Goal: Check status: Check status

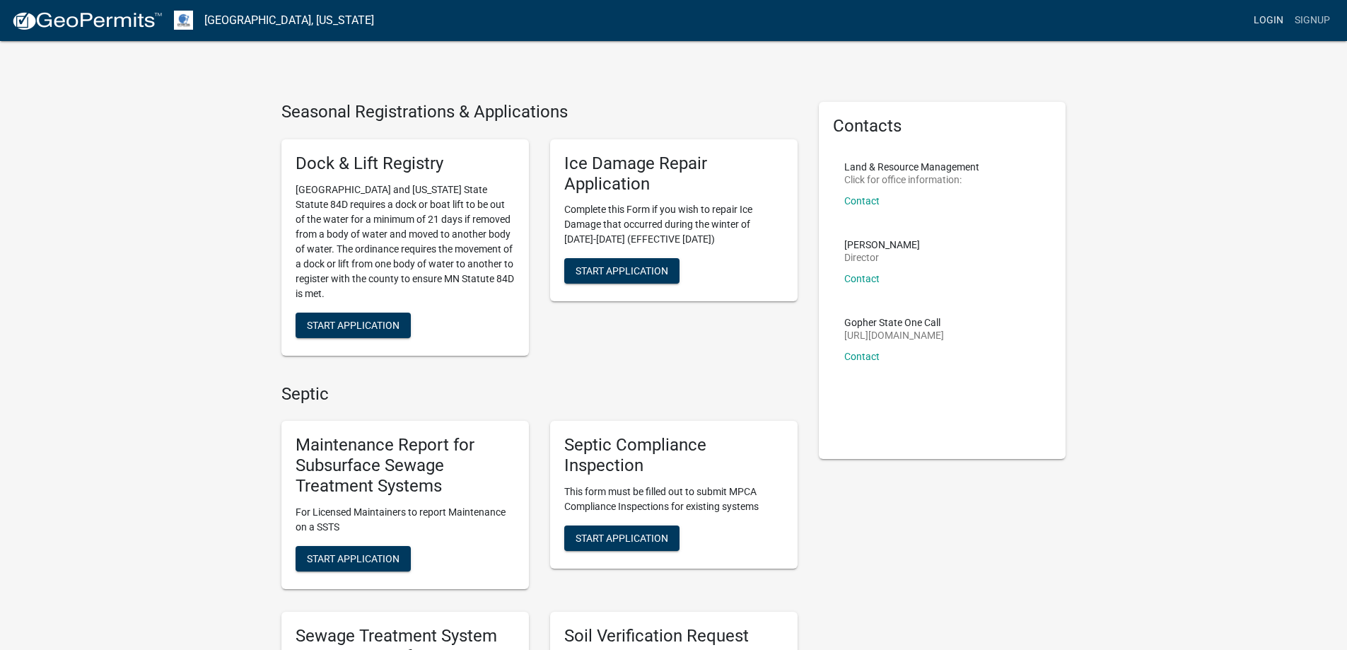
click at [1275, 18] on link "Login" at bounding box center [1268, 20] width 41 height 27
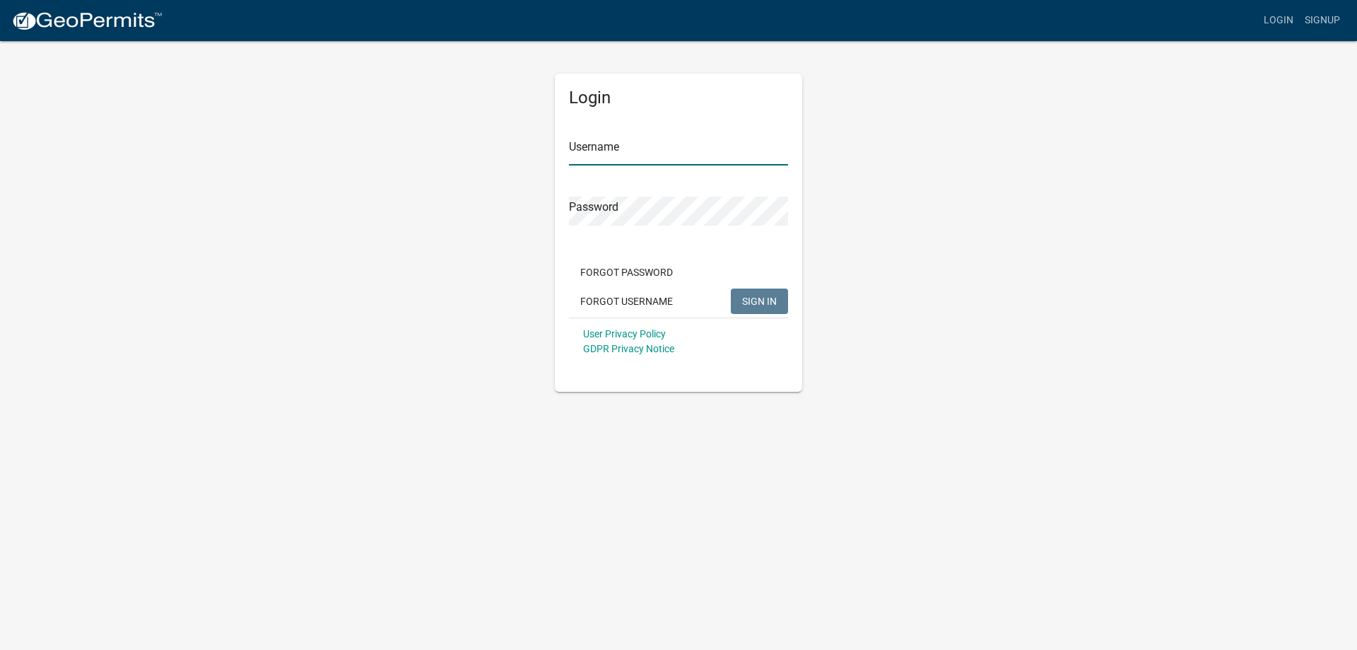
type input "jdalbright"
click at [749, 303] on span "SIGN IN" at bounding box center [759, 300] width 35 height 11
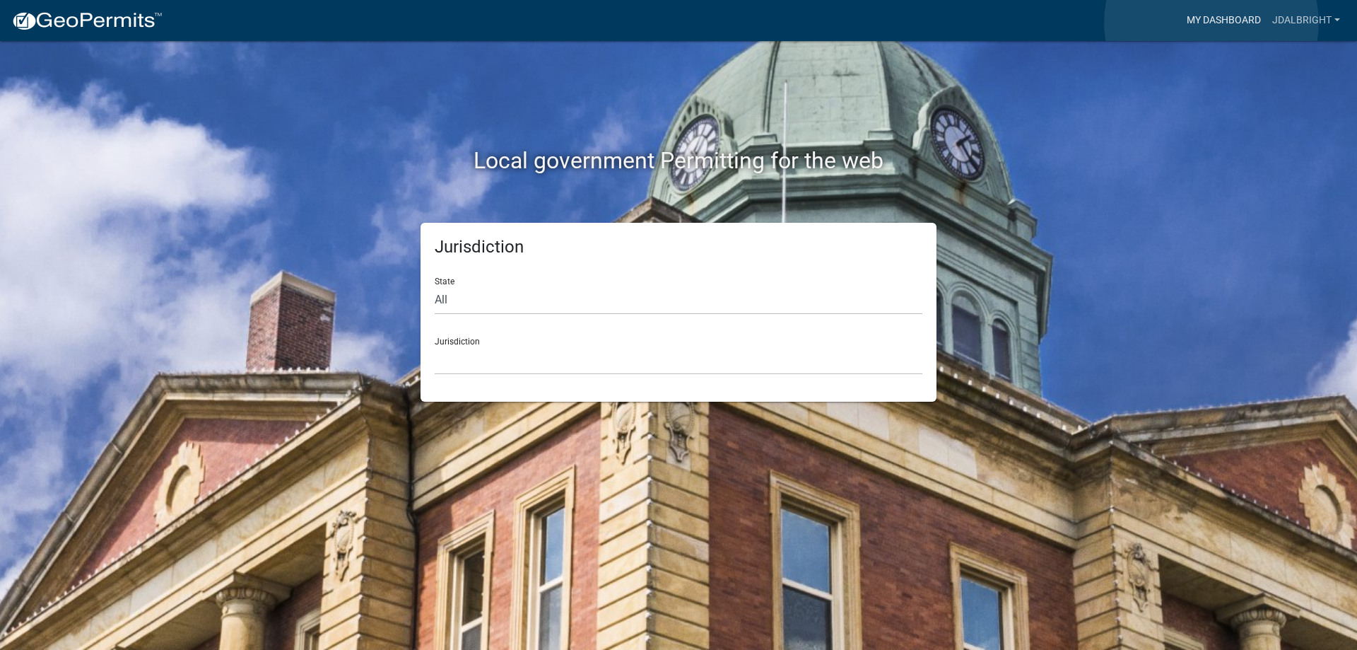
click at [1212, 23] on link "My Dashboard" at bounding box center [1224, 20] width 86 height 27
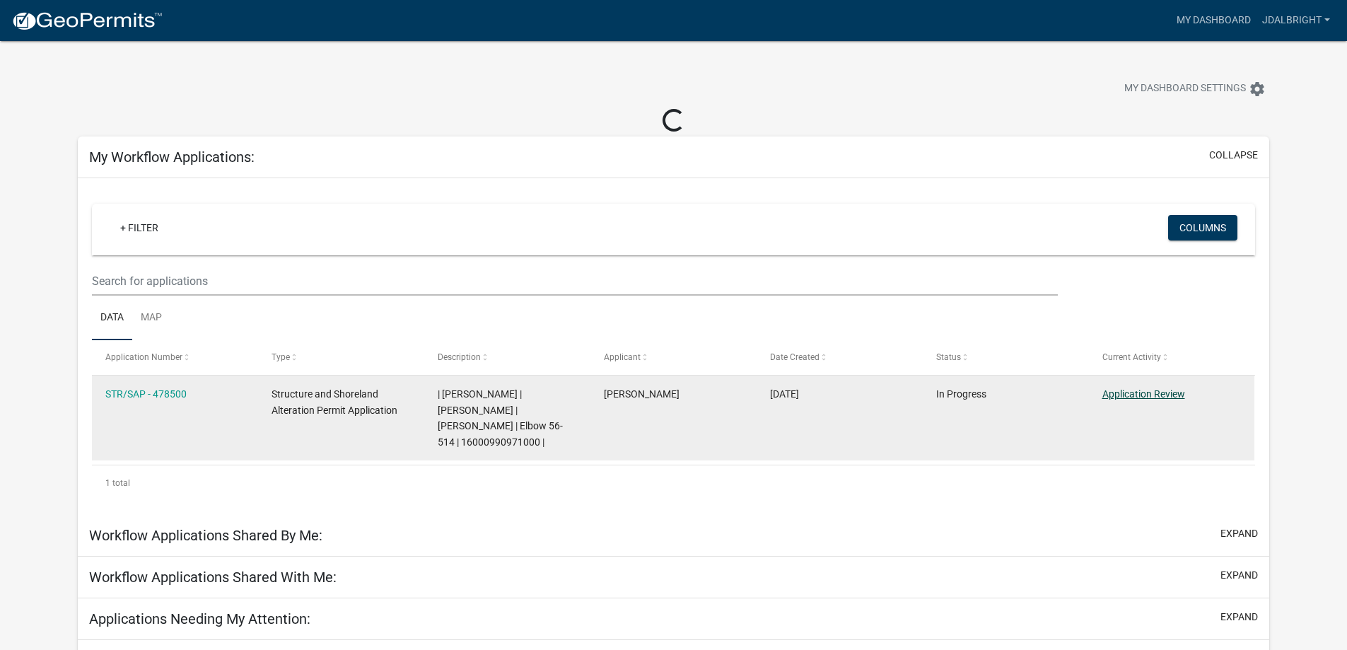
click at [1155, 396] on link "Application Review" at bounding box center [1143, 393] width 83 height 11
